Goal: Task Accomplishment & Management: Manage account settings

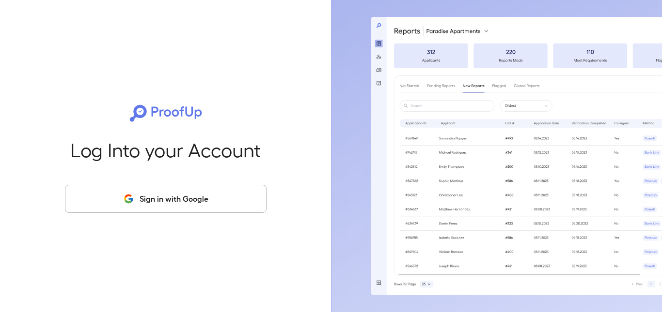
click at [183, 202] on button "Sign in with Google" at bounding box center [166, 199] width 202 height 28
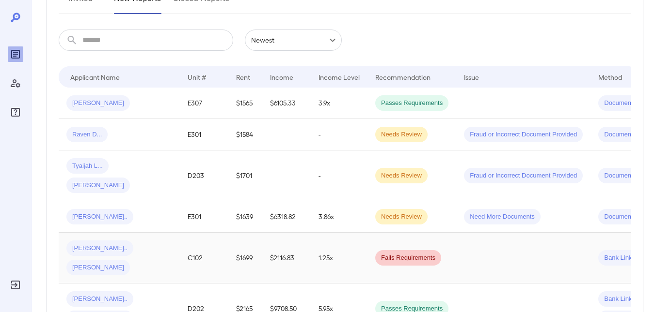
scroll to position [194, 0]
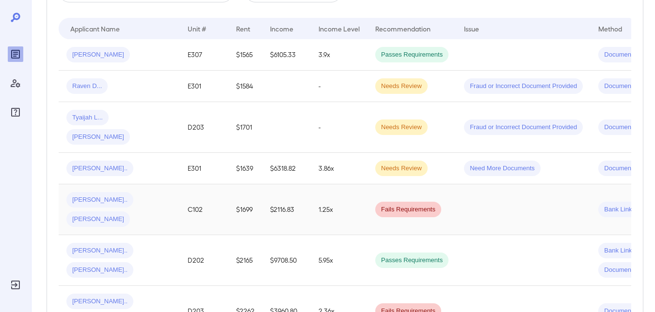
click at [130, 215] on span "[PERSON_NAME]" at bounding box center [97, 219] width 63 height 9
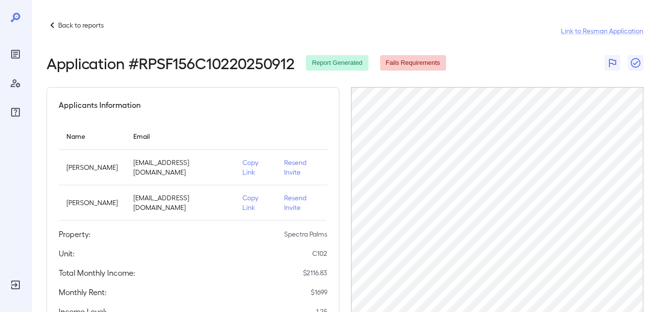
click at [285, 166] on p "Resend Invite" at bounding box center [301, 167] width 35 height 19
click at [246, 174] on p "Copy Link" at bounding box center [255, 167] width 26 height 19
click at [243, 172] on p "Copy Link" at bounding box center [255, 167] width 26 height 19
